Goal: Complete application form

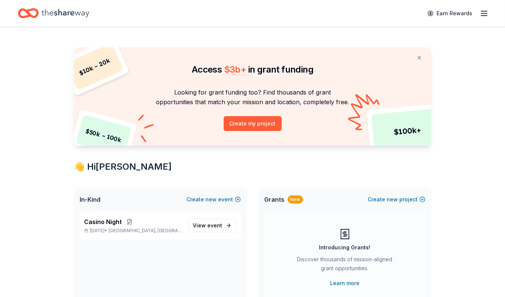
scroll to position [3, 0]
click at [483, 13] on icon "button" at bounding box center [484, 13] width 9 height 9
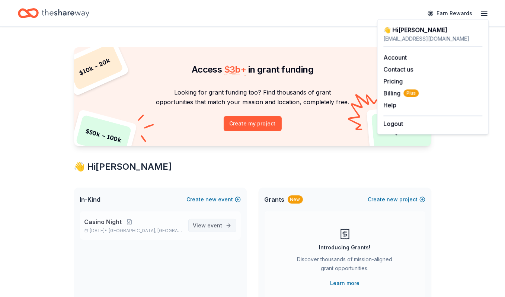
click at [212, 226] on span "event" at bounding box center [215, 225] width 15 height 6
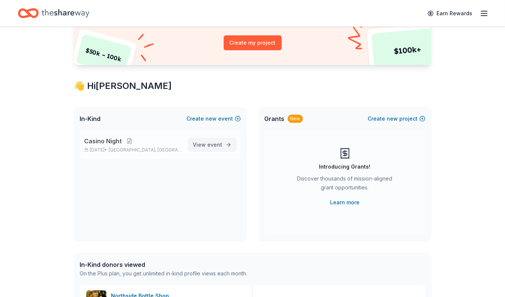
scroll to position [86, 0]
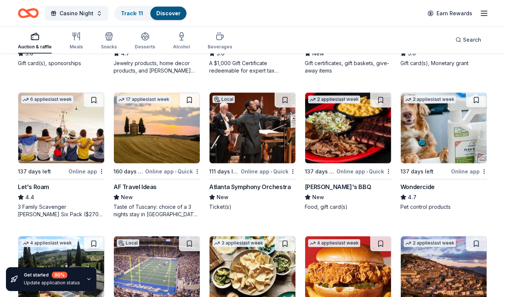
scroll to position [455, 0]
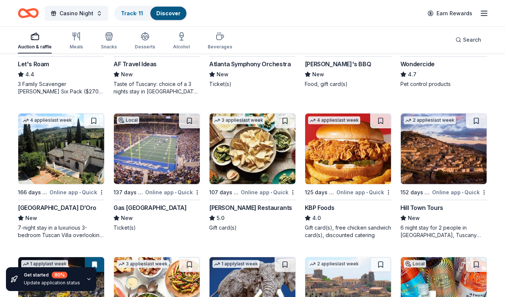
click at [258, 160] on img at bounding box center [253, 149] width 86 height 71
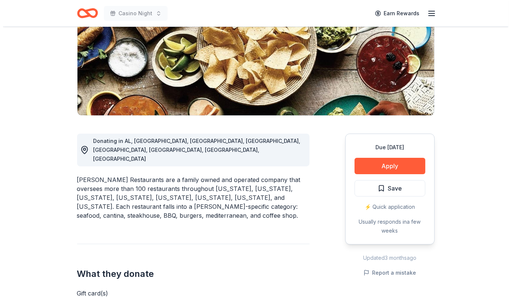
scroll to position [111, 0]
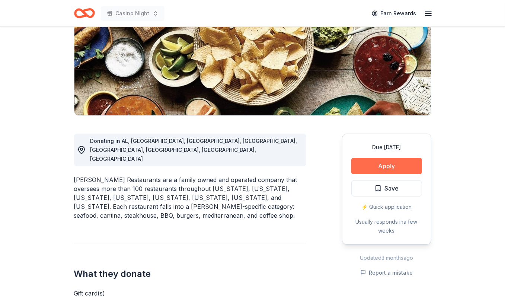
click at [386, 166] on button "Apply" at bounding box center [387, 166] width 71 height 16
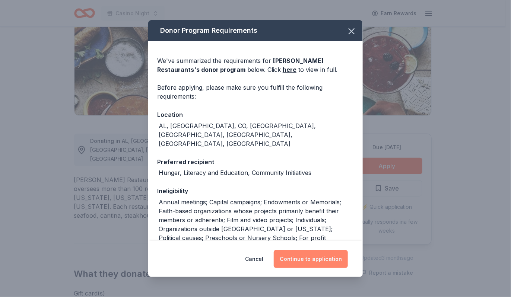
drag, startPoint x: 310, startPoint y: 258, endPoint x: 290, endPoint y: 257, distance: 20.2
click at [290, 257] on button "Continue to application" at bounding box center [311, 259] width 74 height 18
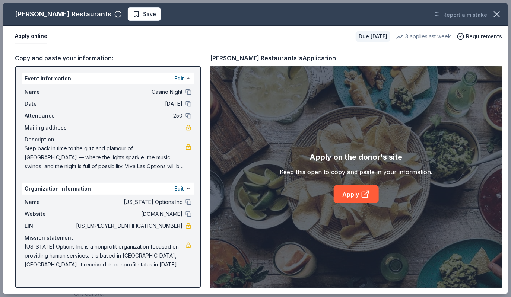
drag, startPoint x: 182, startPoint y: 226, endPoint x: 156, endPoint y: 224, distance: 26.1
click at [156, 224] on span "58-1993312" at bounding box center [128, 226] width 108 height 9
